Goal: Transaction & Acquisition: Book appointment/travel/reservation

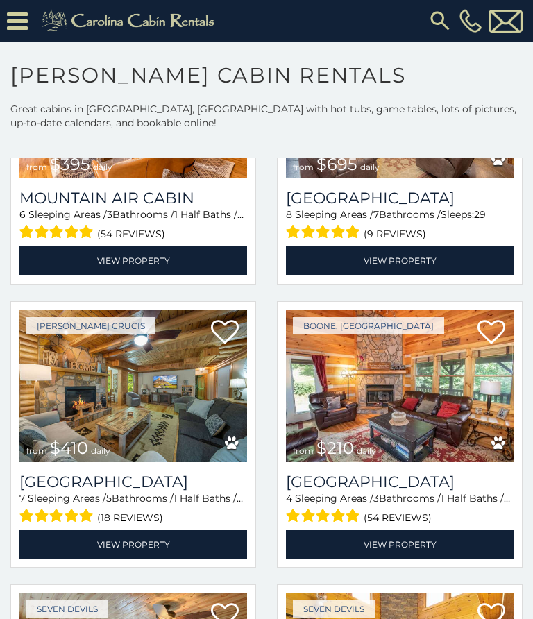
scroll to position [3611, 0]
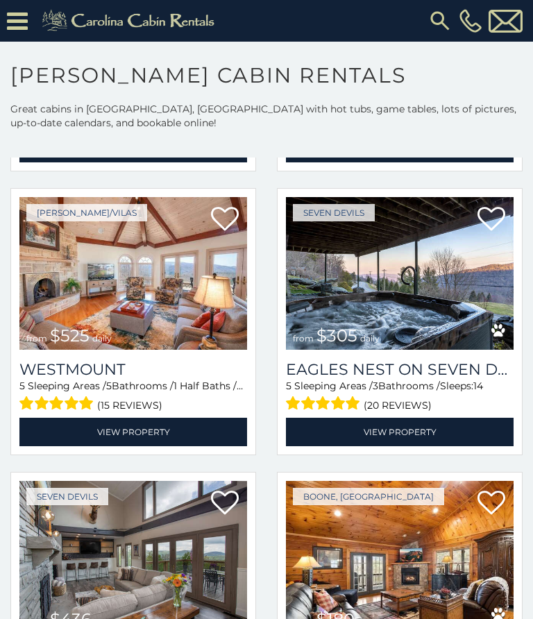
scroll to position [6845, 0]
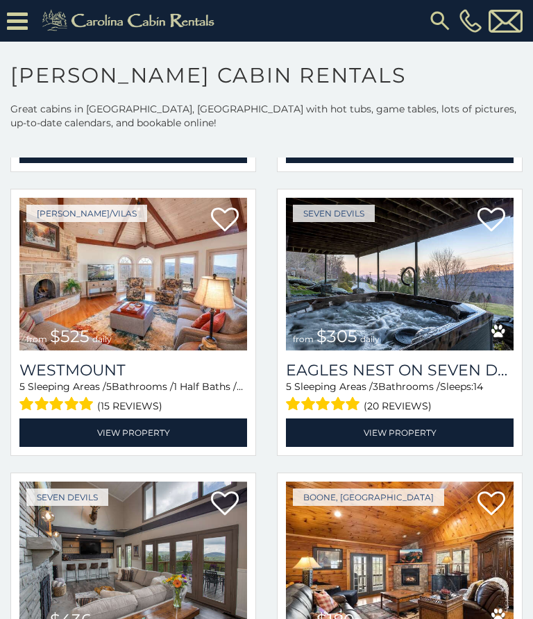
click at [193, 331] on img at bounding box center [133, 274] width 228 height 153
click at [167, 307] on img at bounding box center [133, 274] width 228 height 153
click at [160, 227] on img at bounding box center [133, 274] width 228 height 153
click at [145, 299] on img at bounding box center [133, 274] width 228 height 153
click at [212, 310] on img at bounding box center [133, 274] width 228 height 153
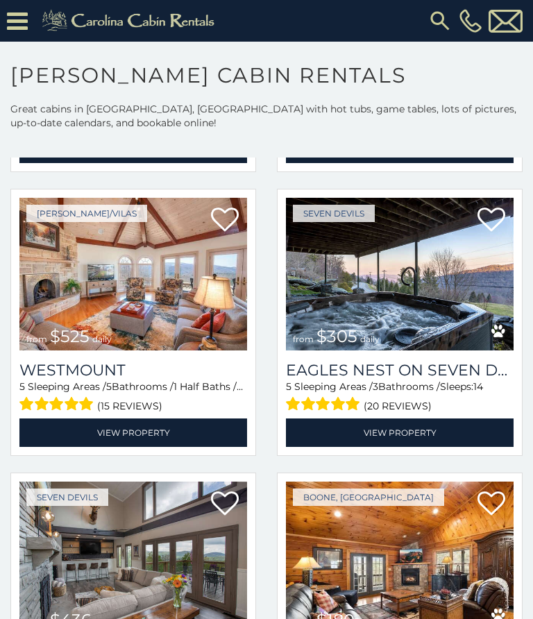
click at [163, 398] on div "(15 reviews)" at bounding box center [133, 405] width 228 height 22
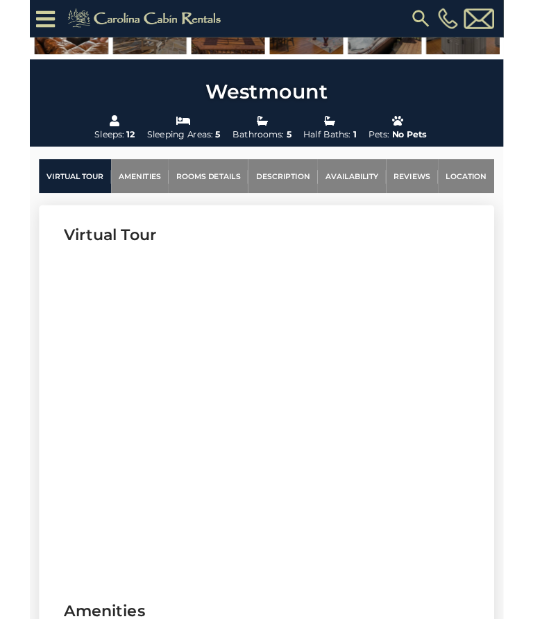
scroll to position [431, 0]
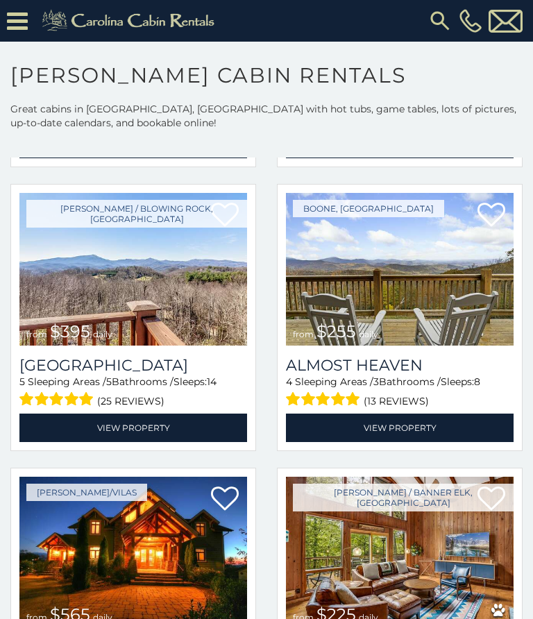
scroll to position [2024, 0]
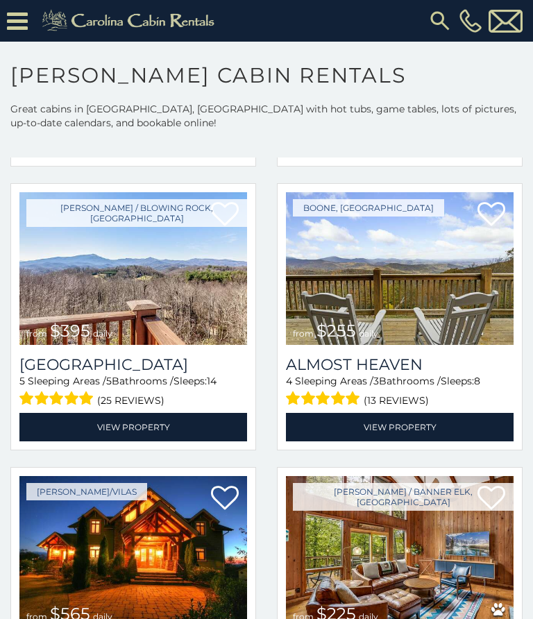
click at [200, 374] on h3 "Stone Ridge Lodge" at bounding box center [133, 365] width 228 height 19
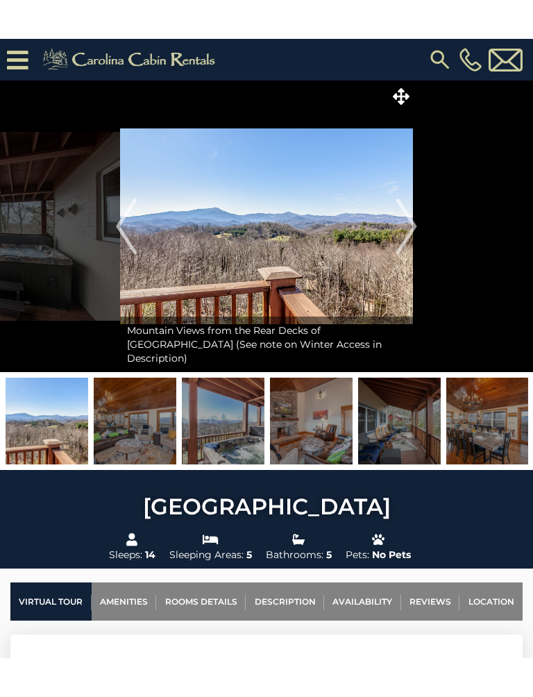
scroll to position [69, 0]
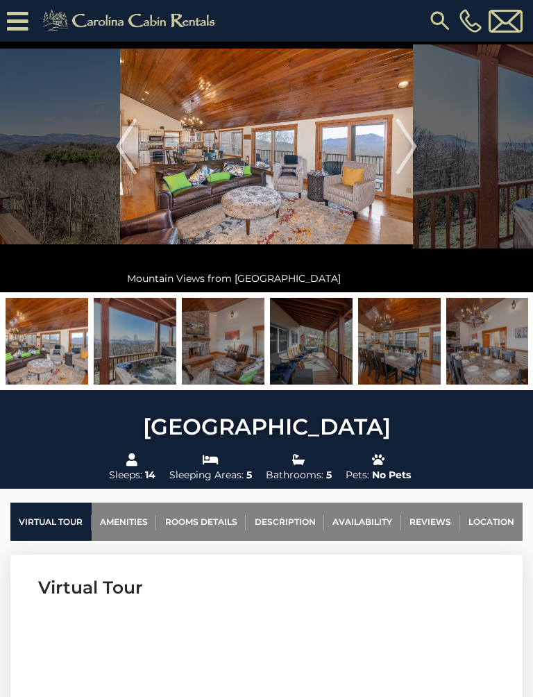
click at [410, 158] on img "Next" at bounding box center [407, 147] width 21 height 56
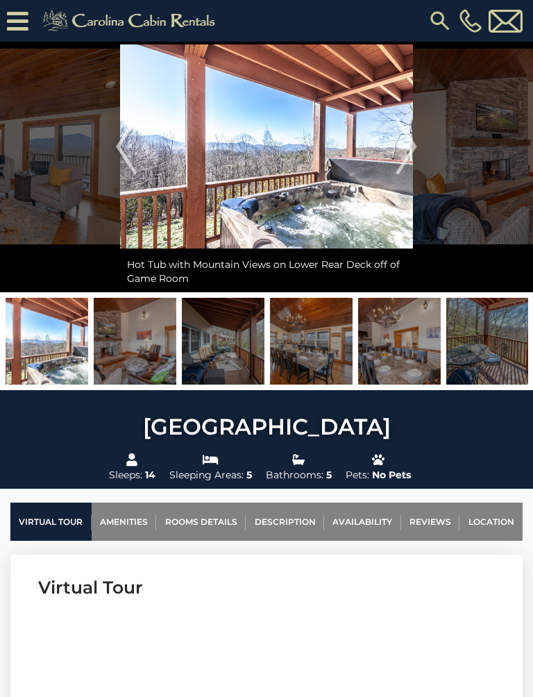
click at [127, 162] on img "Previous" at bounding box center [126, 147] width 21 height 56
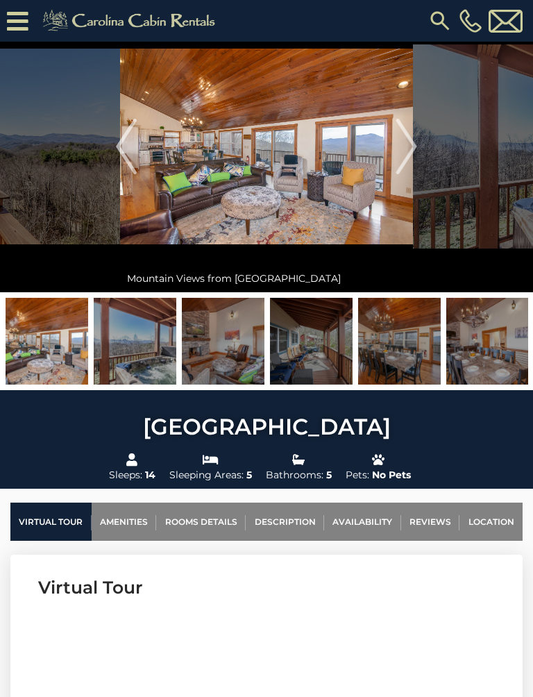
click at [129, 163] on img "Previous" at bounding box center [126, 147] width 21 height 56
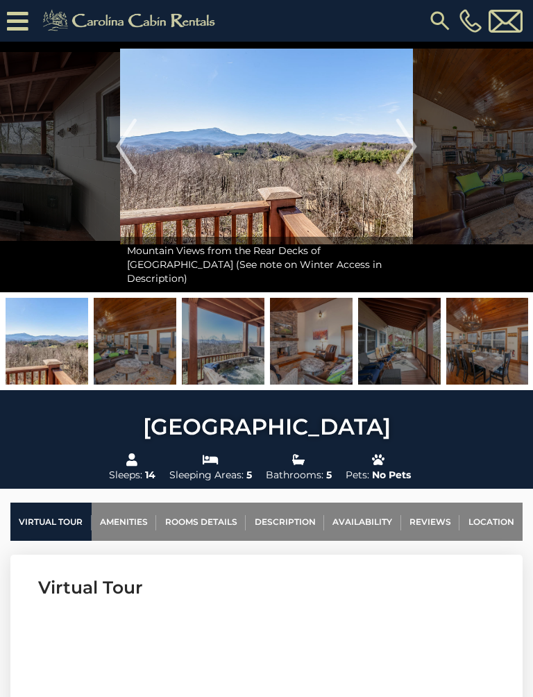
click at [126, 162] on img "Previous" at bounding box center [126, 147] width 21 height 56
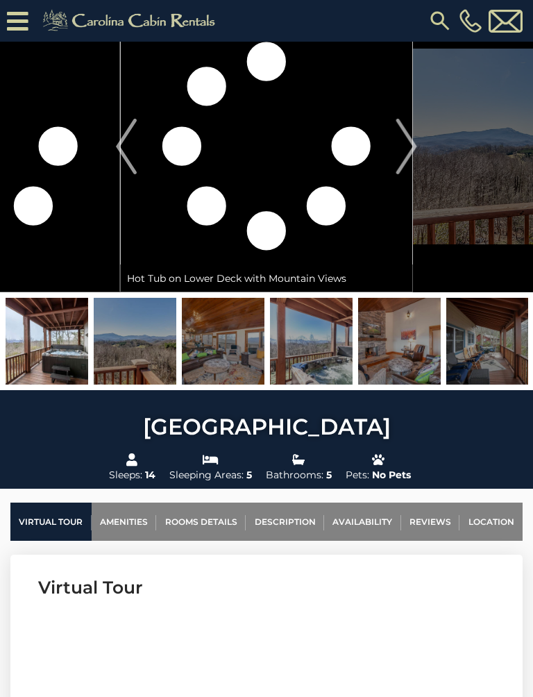
click at [416, 167] on img "Next" at bounding box center [407, 147] width 21 height 56
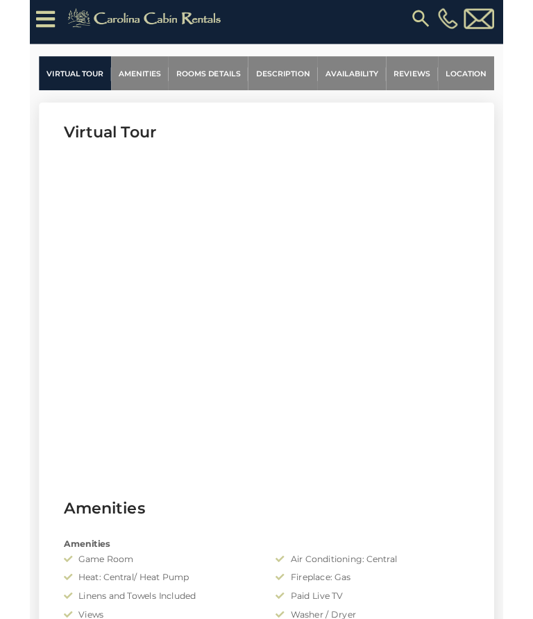
scroll to position [547, 0]
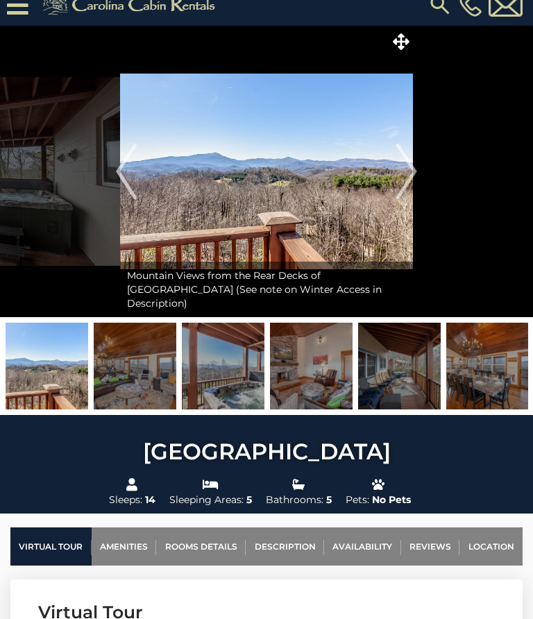
scroll to position [7, 0]
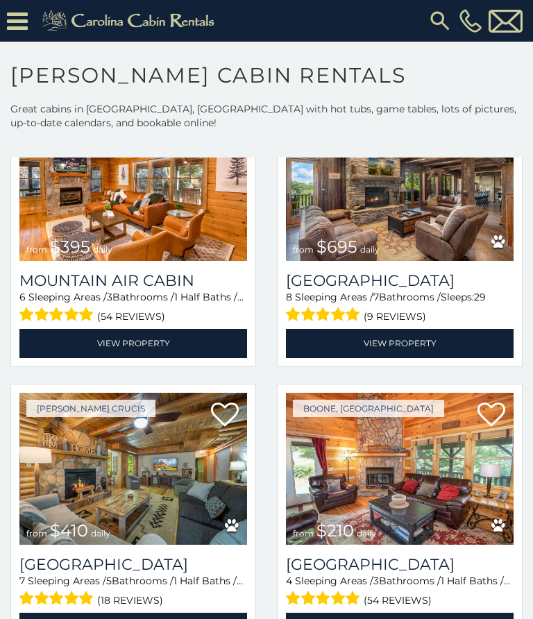
scroll to position [3528, 0]
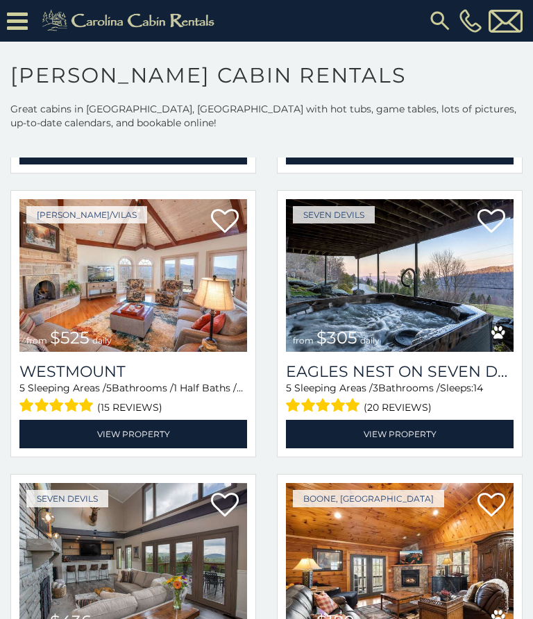
scroll to position [6845, 0]
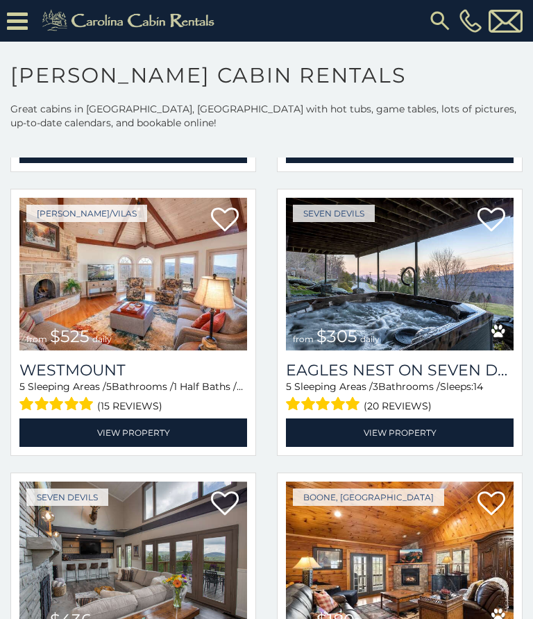
click at [206, 328] on img at bounding box center [133, 274] width 228 height 153
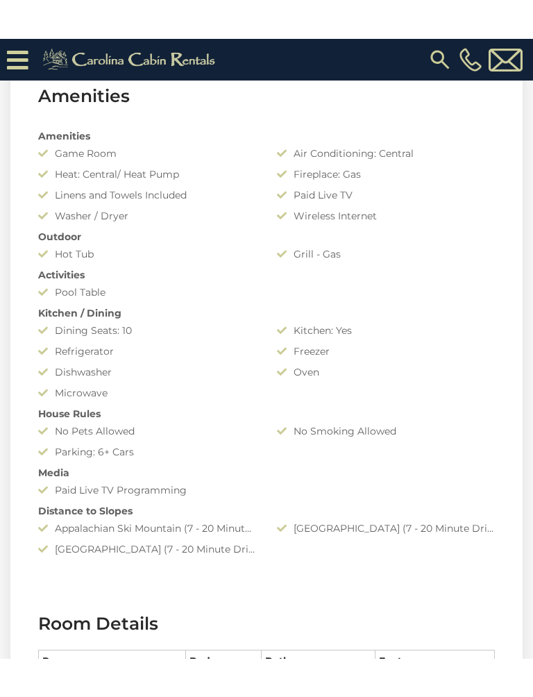
scroll to position [1152, 0]
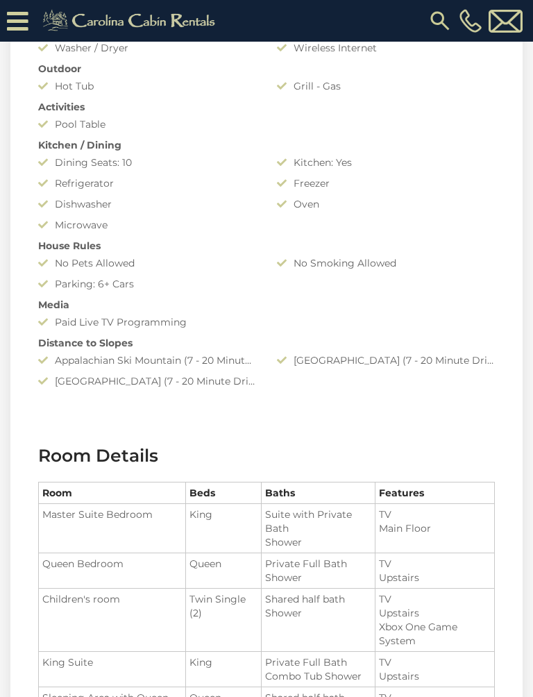
click at [438, 358] on div "Beech Mountain Resort (7 - 20 Minute Drive)" at bounding box center [386, 360] width 239 height 14
click at [499, 367] on div "Amenities Game Room Air Conditioning: Central Heat: Central/ Heat Pump Fireplac…" at bounding box center [267, 174] width 478 height 441
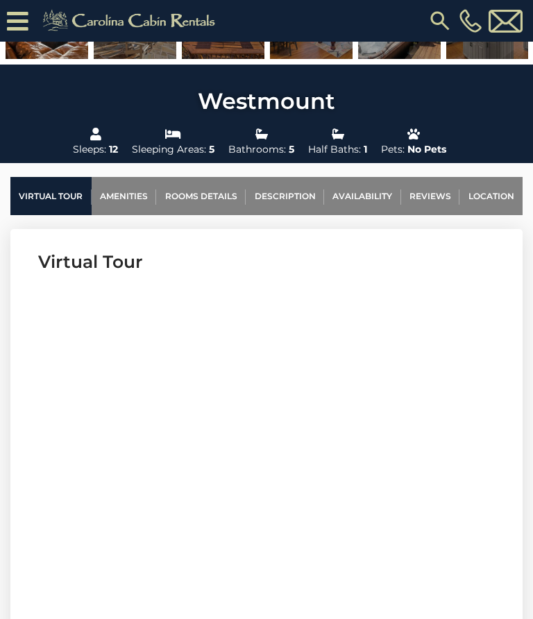
scroll to position [290, 0]
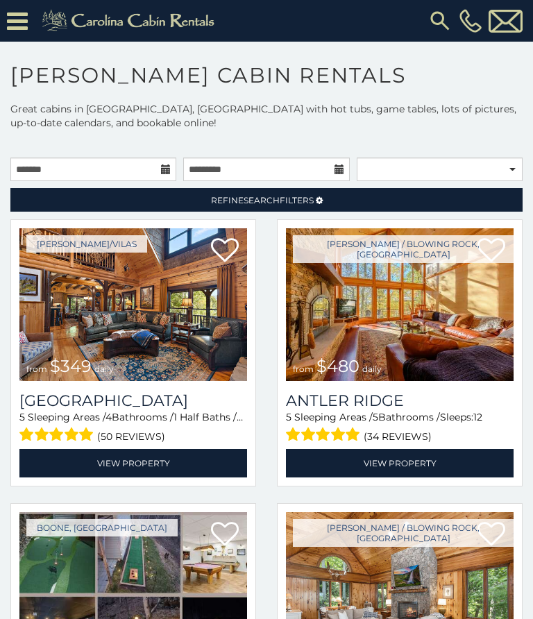
click at [483, 423] on span "12" at bounding box center [478, 417] width 9 height 12
click at [439, 324] on img at bounding box center [400, 304] width 228 height 153
click at [497, 246] on icon at bounding box center [492, 251] width 28 height 28
click at [501, 253] on icon at bounding box center [492, 251] width 28 height 28
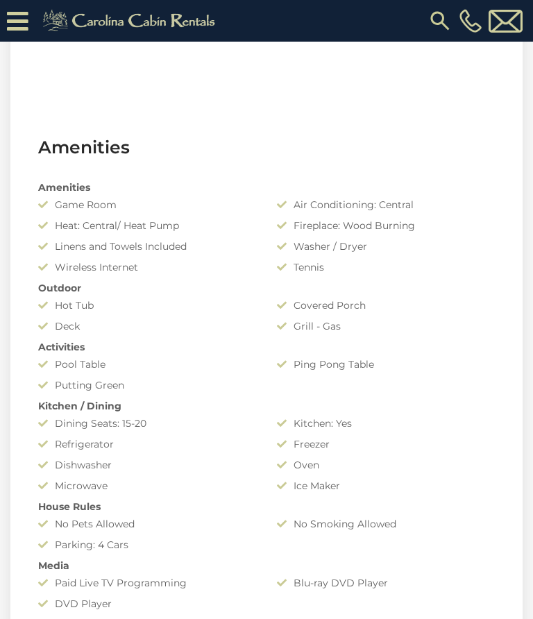
scroll to position [928, 0]
